Goal: Task Accomplishment & Management: Manage account settings

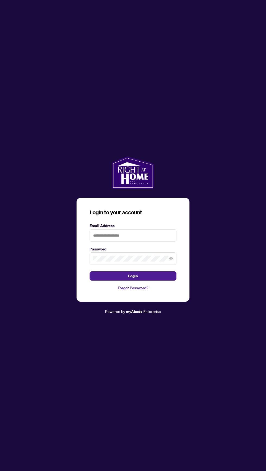
scroll to position [3, 0]
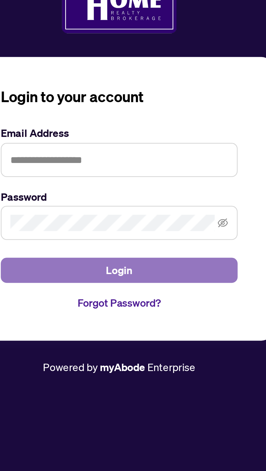
click at [138, 281] on button "Login" at bounding box center [133, 276] width 87 height 9
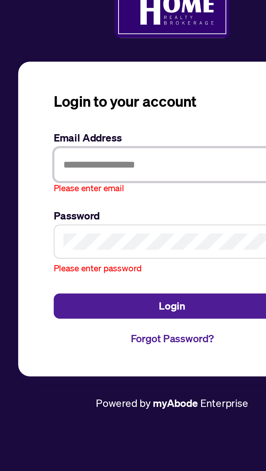
click at [122, 236] on input "text" at bounding box center [133, 230] width 87 height 13
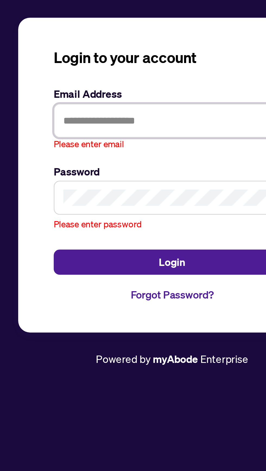
type input "**********"
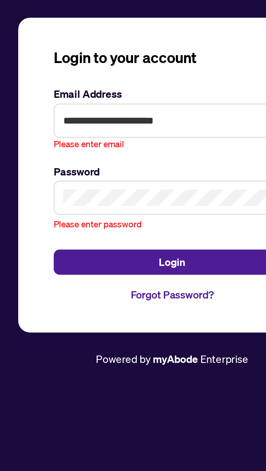
click at [90, 277] on button "Login" at bounding box center [133, 281] width 87 height 9
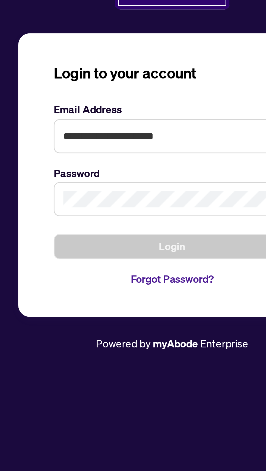
scroll to position [5, 0]
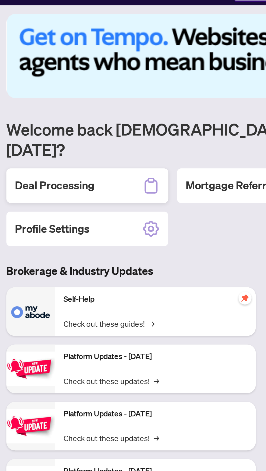
click at [36, 105] on h2 "Deal Processing" at bounding box center [29, 109] width 40 height 8
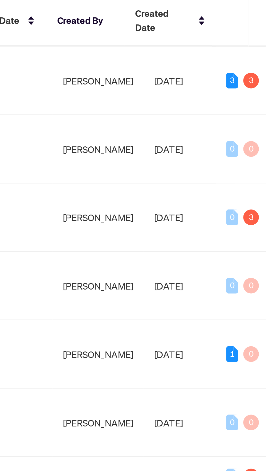
scroll to position [4, 0]
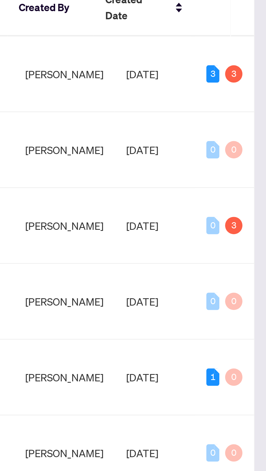
click at [256, 102] on div "3" at bounding box center [254, 105] width 7 height 7
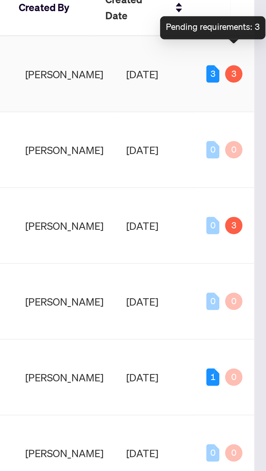
click at [258, 85] on div "Pending requirements: 3" at bounding box center [246, 87] width 40 height 9
click at [260, 85] on div "Pending requirements: 3" at bounding box center [246, 87] width 40 height 9
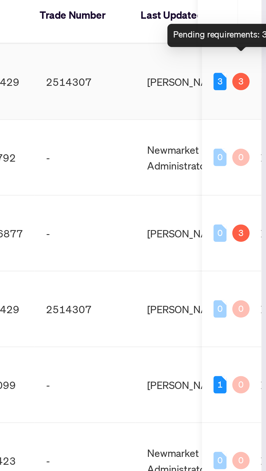
scroll to position [0, 0]
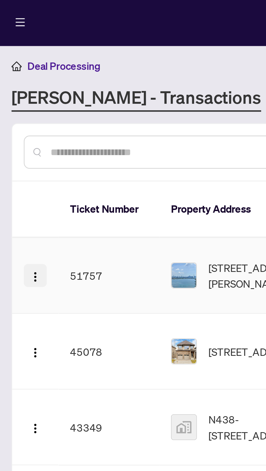
click at [15, 103] on img "button" at bounding box center [13, 105] width 4 height 4
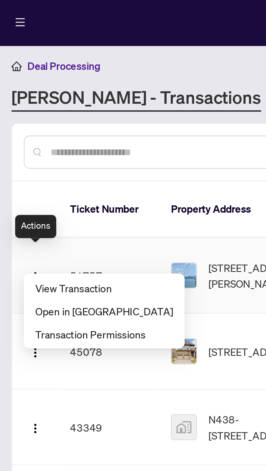
click at [73, 70] on th "Property Address" at bounding box center [90, 80] width 60 height 21
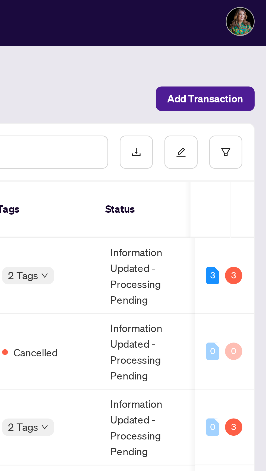
click at [254, 102] on div "3" at bounding box center [254, 105] width 7 height 7
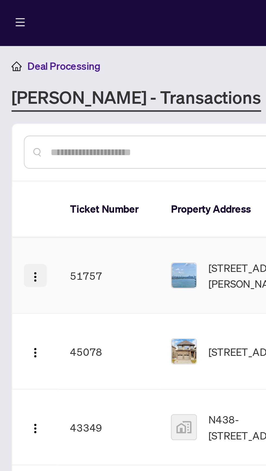
click at [16, 101] on button "button" at bounding box center [13, 105] width 9 height 9
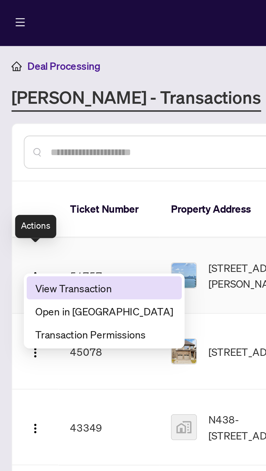
click at [38, 107] on span "View Transaction" at bounding box center [39, 110] width 52 height 6
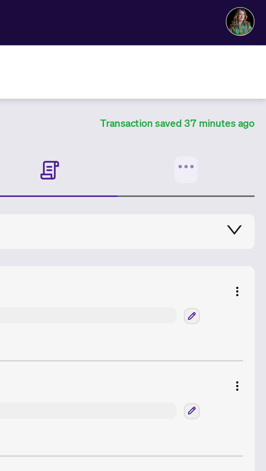
click at [238, 63] on icon "button" at bounding box center [236, 64] width 8 height 8
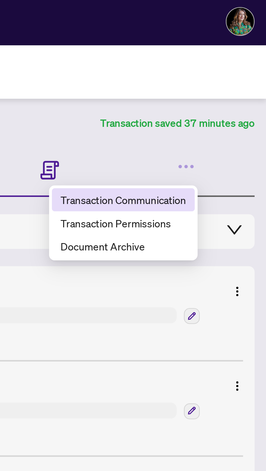
click at [229, 74] on span "Transaction Communication" at bounding box center [212, 76] width 47 height 6
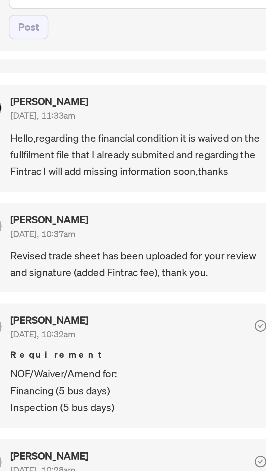
scroll to position [64, 0]
